Goal: Transaction & Acquisition: Purchase product/service

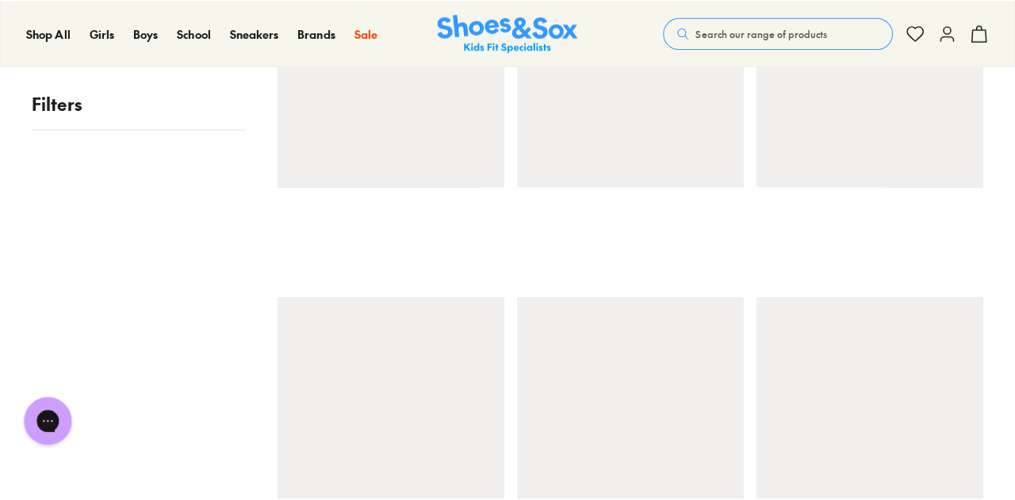
scroll to position [750, 0]
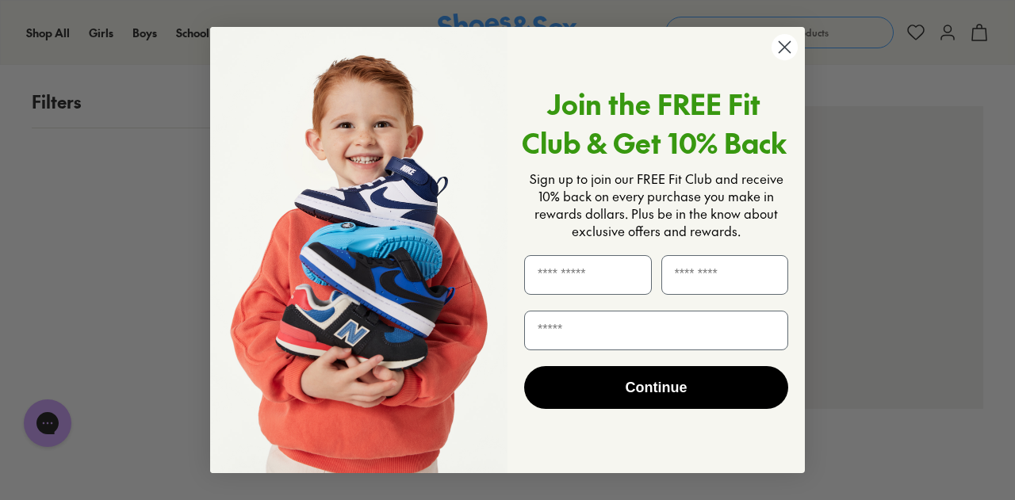
click at [775, 48] on circle "Close dialog" at bounding box center [785, 47] width 26 height 26
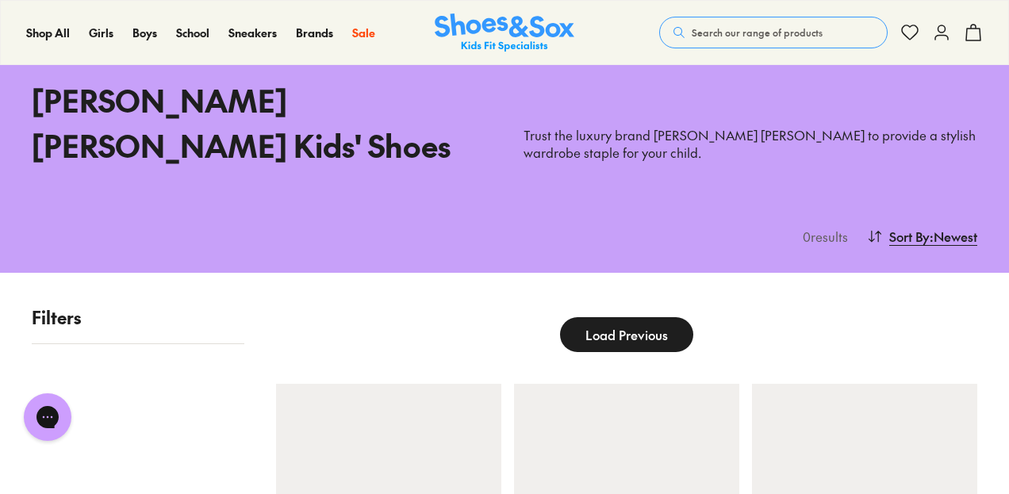
scroll to position [0, 0]
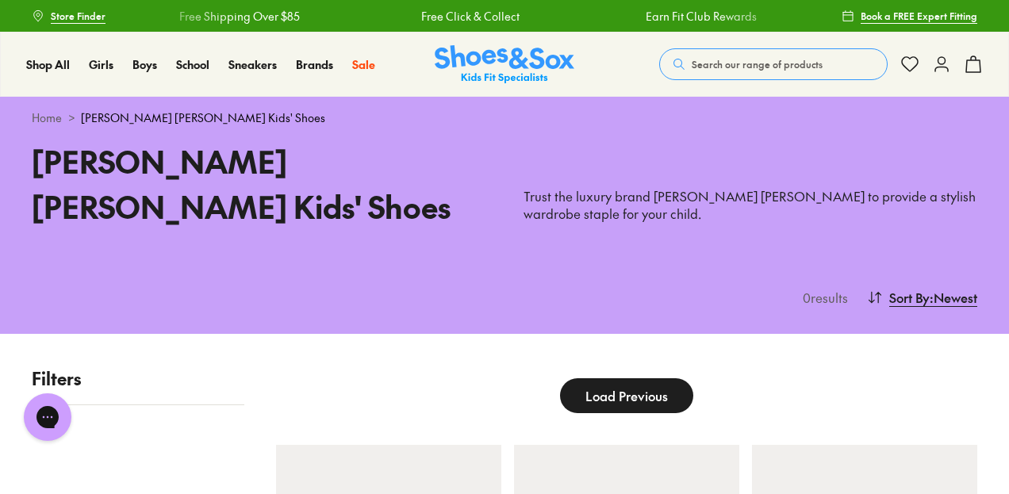
click at [728, 53] on button "Search our range of products" at bounding box center [773, 64] width 228 height 32
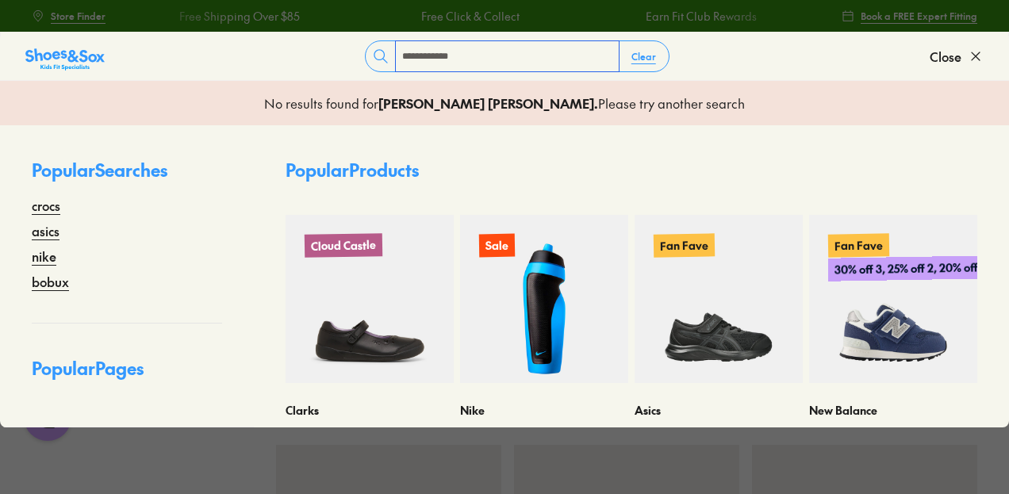
type input "**********"
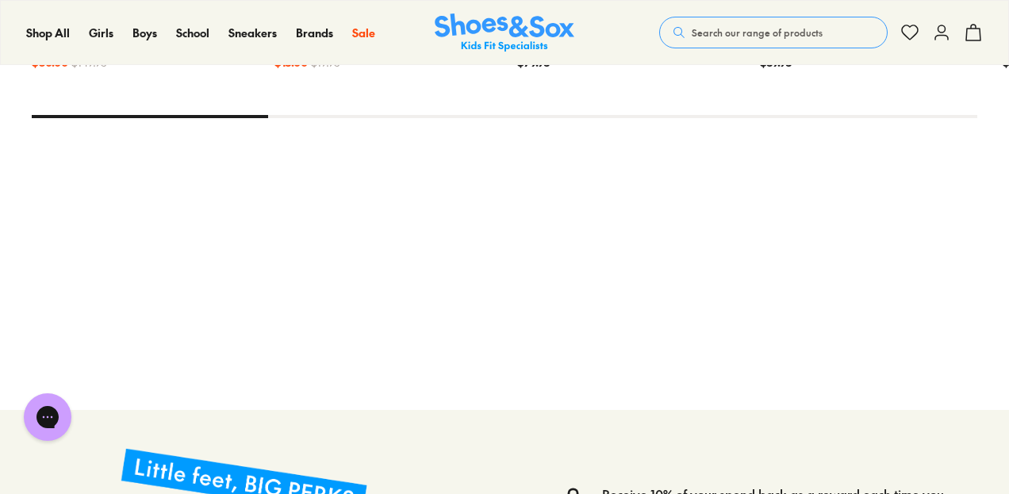
scroll to position [316, 0]
